Goal: Information Seeking & Learning: Check status

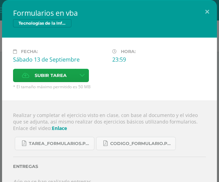
scroll to position [280, 0]
click at [197, 16] on button at bounding box center [207, 11] width 20 height 23
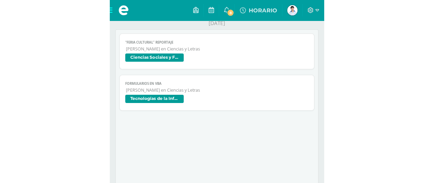
scroll to position [521, 0]
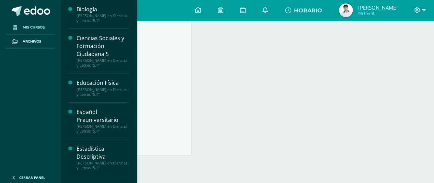
click at [34, 29] on span "Mis cursos" at bounding box center [34, 27] width 22 height 5
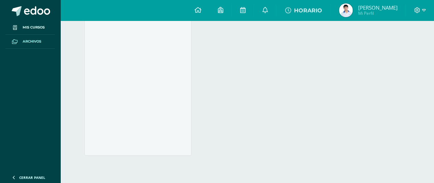
click at [37, 43] on span "Archivos" at bounding box center [32, 41] width 19 height 5
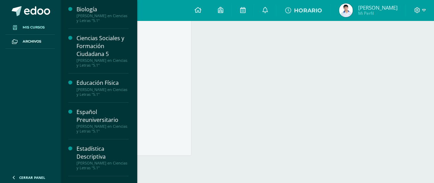
click at [34, 28] on span "Mis cursos" at bounding box center [34, 27] width 22 height 5
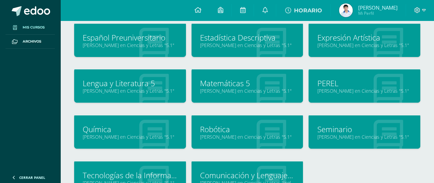
scroll to position [109, 0]
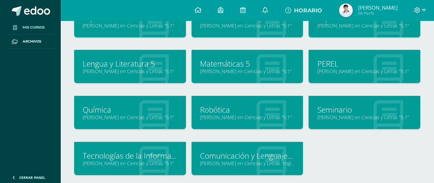
click at [224, 150] on link "Comunicación y Lenguaje L3, Inglés 5" at bounding box center [247, 155] width 95 height 11
click at [225, 155] on link "Comunicación y Lenguaje L3, Inglés 5" at bounding box center [247, 155] width 95 height 11
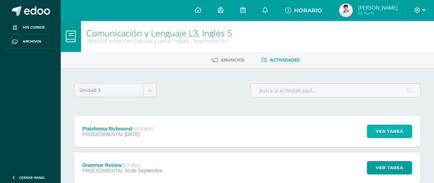
click at [389, 129] on span "Ver tarea" at bounding box center [388, 131] width 27 height 13
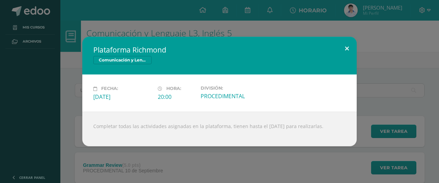
click at [345, 50] on button at bounding box center [347, 48] width 20 height 23
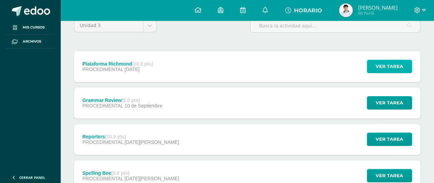
scroll to position [63, 0]
